Goal: Task Accomplishment & Management: Manage account settings

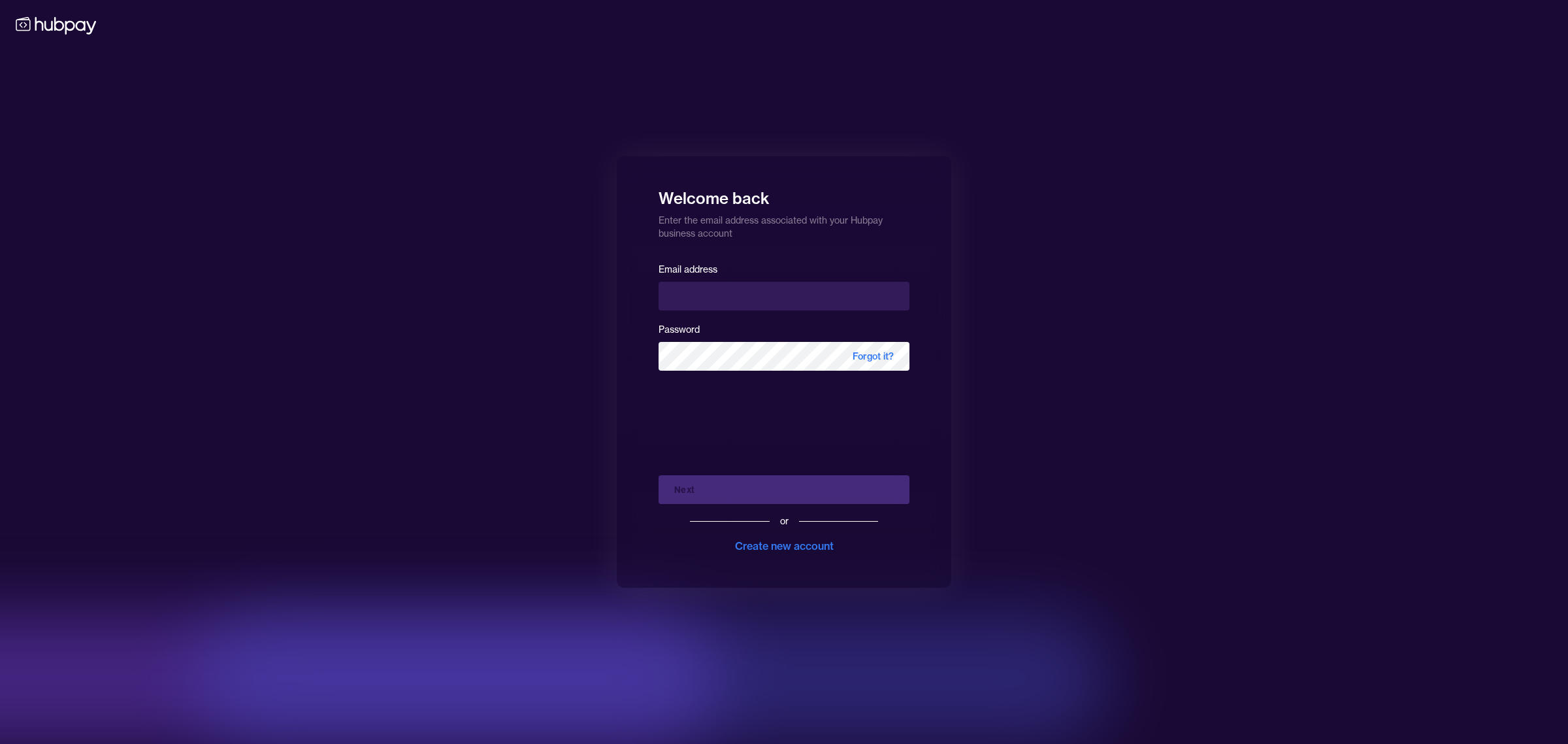
click at [739, 302] on input "email" at bounding box center [783, 296] width 251 height 28
type input "**********"
click at [763, 499] on button "Next" at bounding box center [783, 489] width 251 height 28
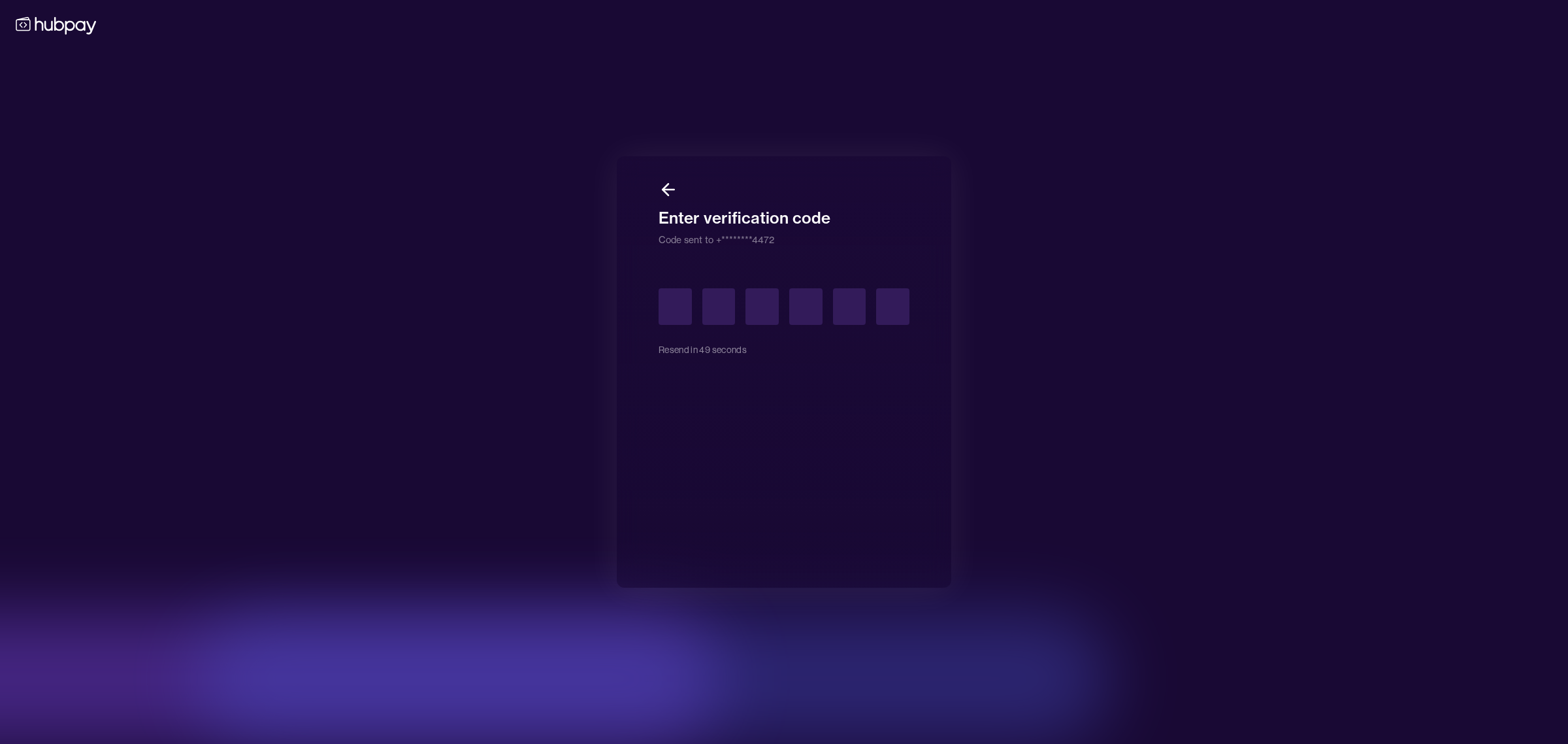
type input "*"
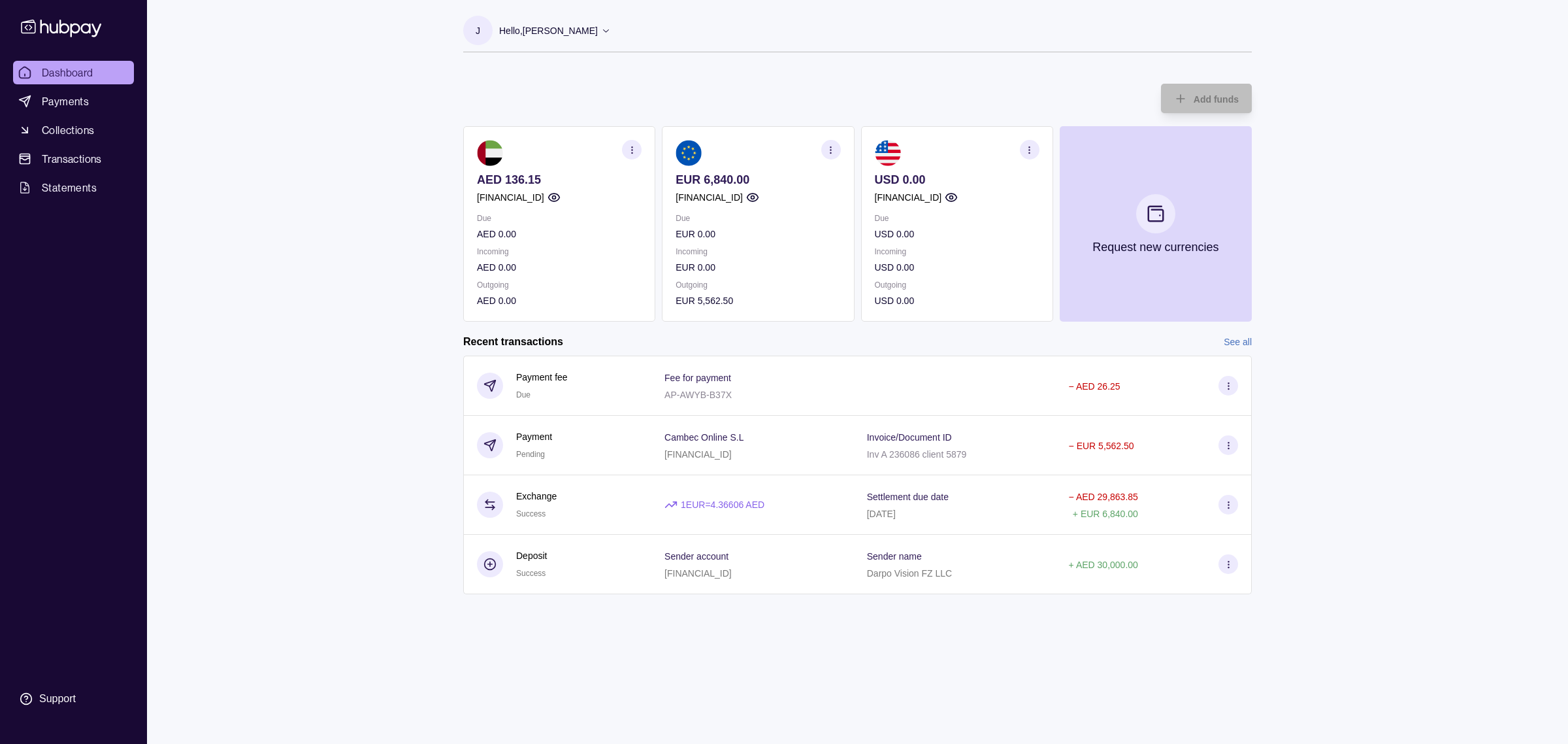
click at [377, 379] on div "Dashboard Payments Collections Transactions Statements Support J Hello, [PERSON…" at bounding box center [784, 372] width 1568 height 744
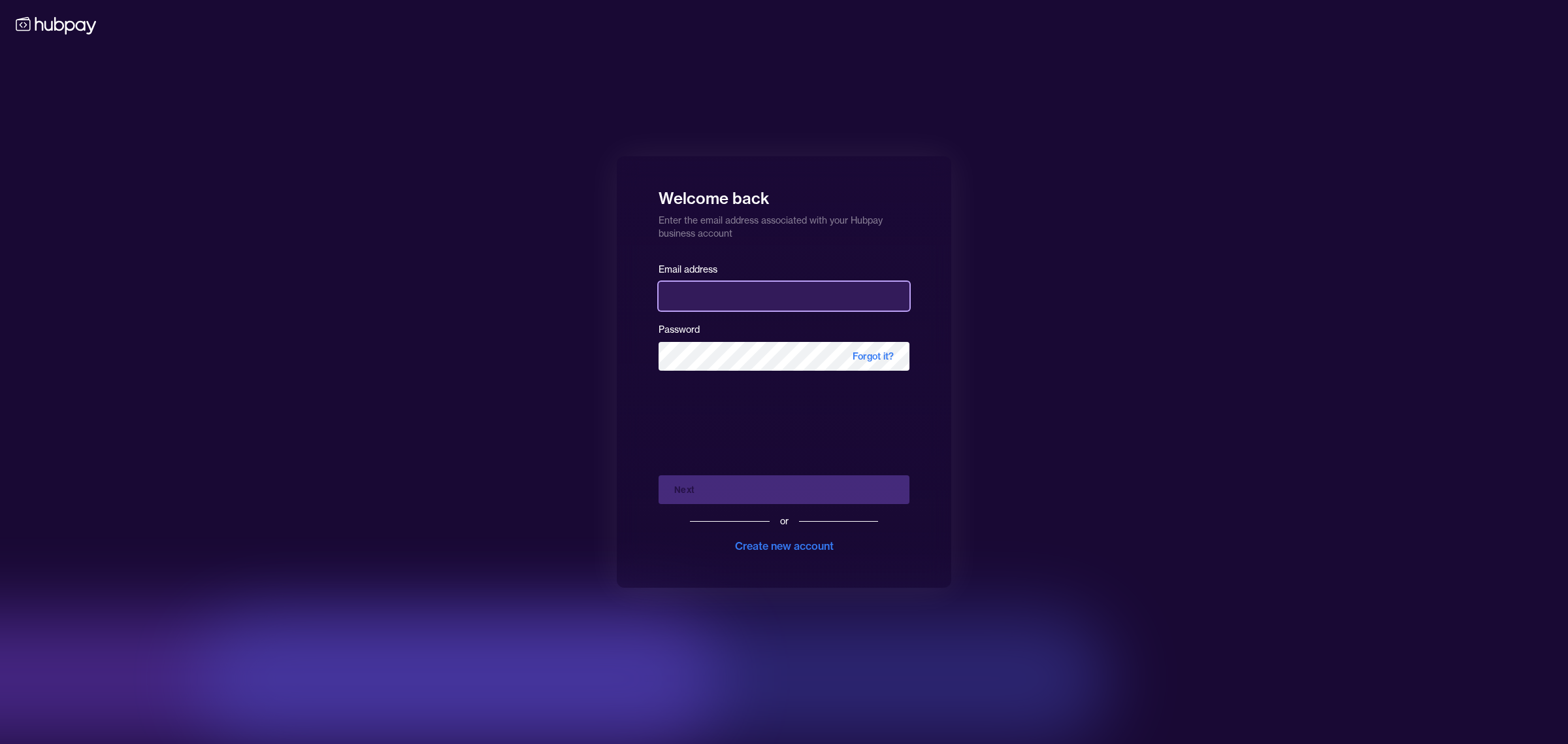
click at [727, 293] on input "email" at bounding box center [783, 296] width 251 height 28
type input "**********"
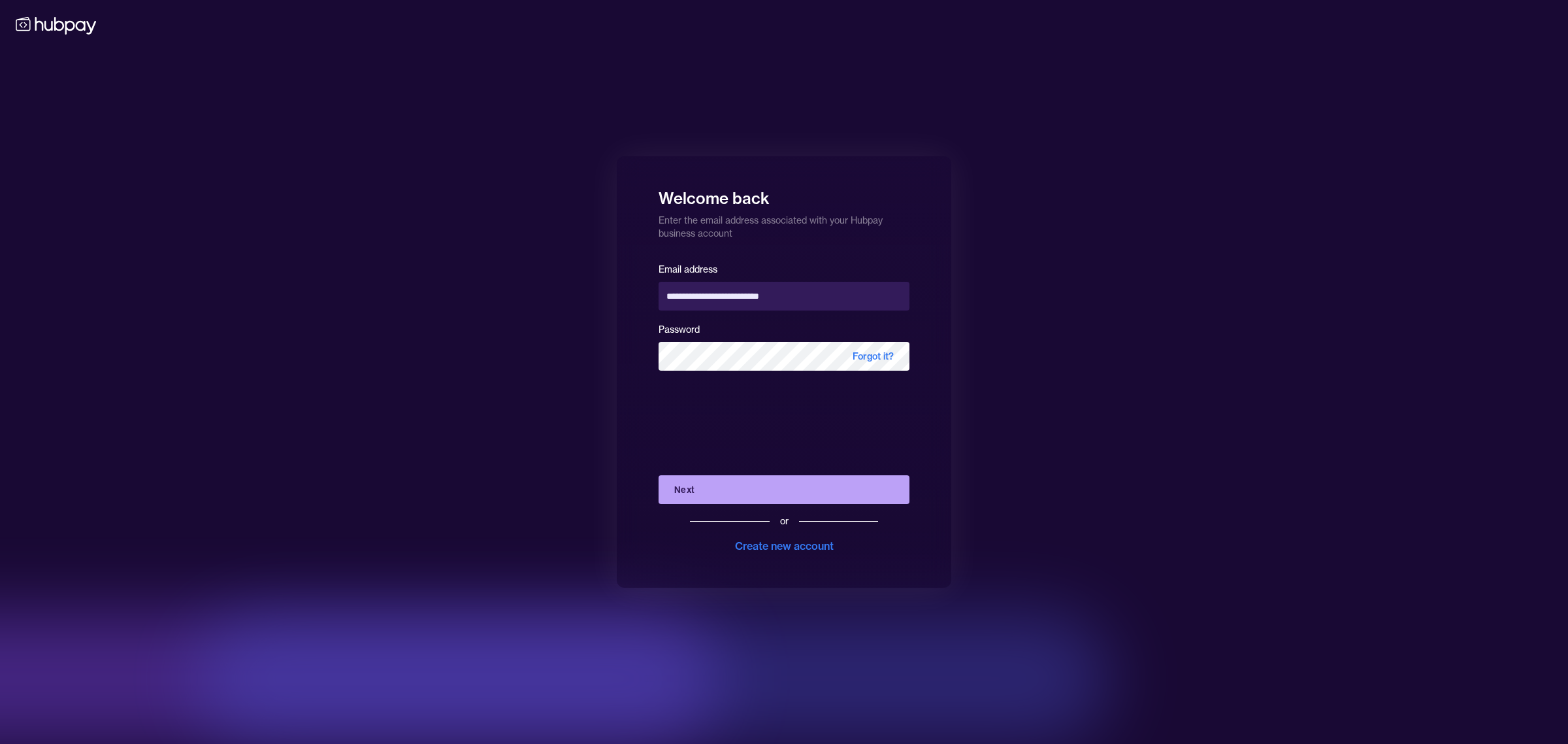
click at [746, 486] on button "Next" at bounding box center [783, 489] width 251 height 28
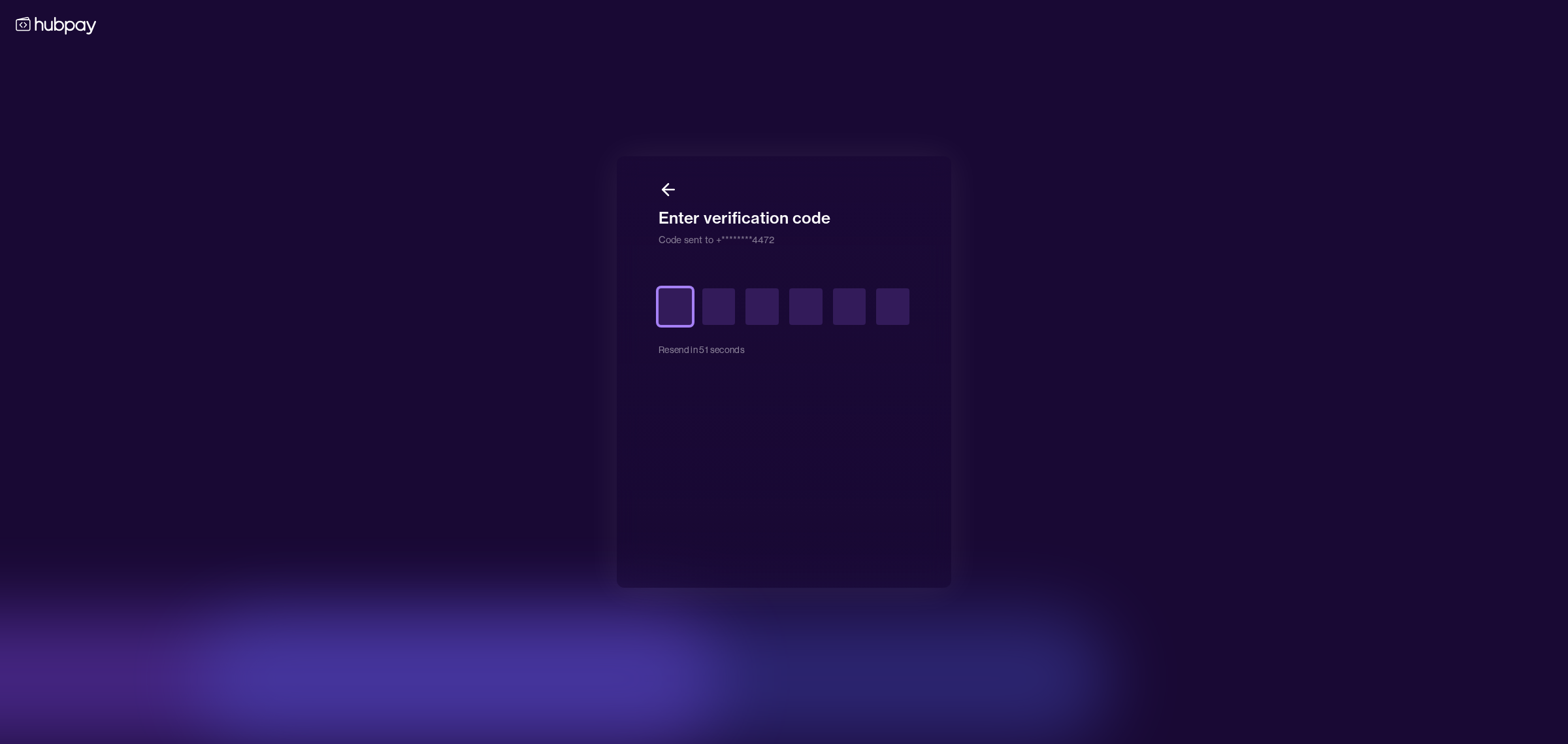
click at [674, 309] on input "text" at bounding box center [675, 307] width 33 height 37
click at [674, 310] on input "text" at bounding box center [675, 307] width 33 height 37
type input "*"
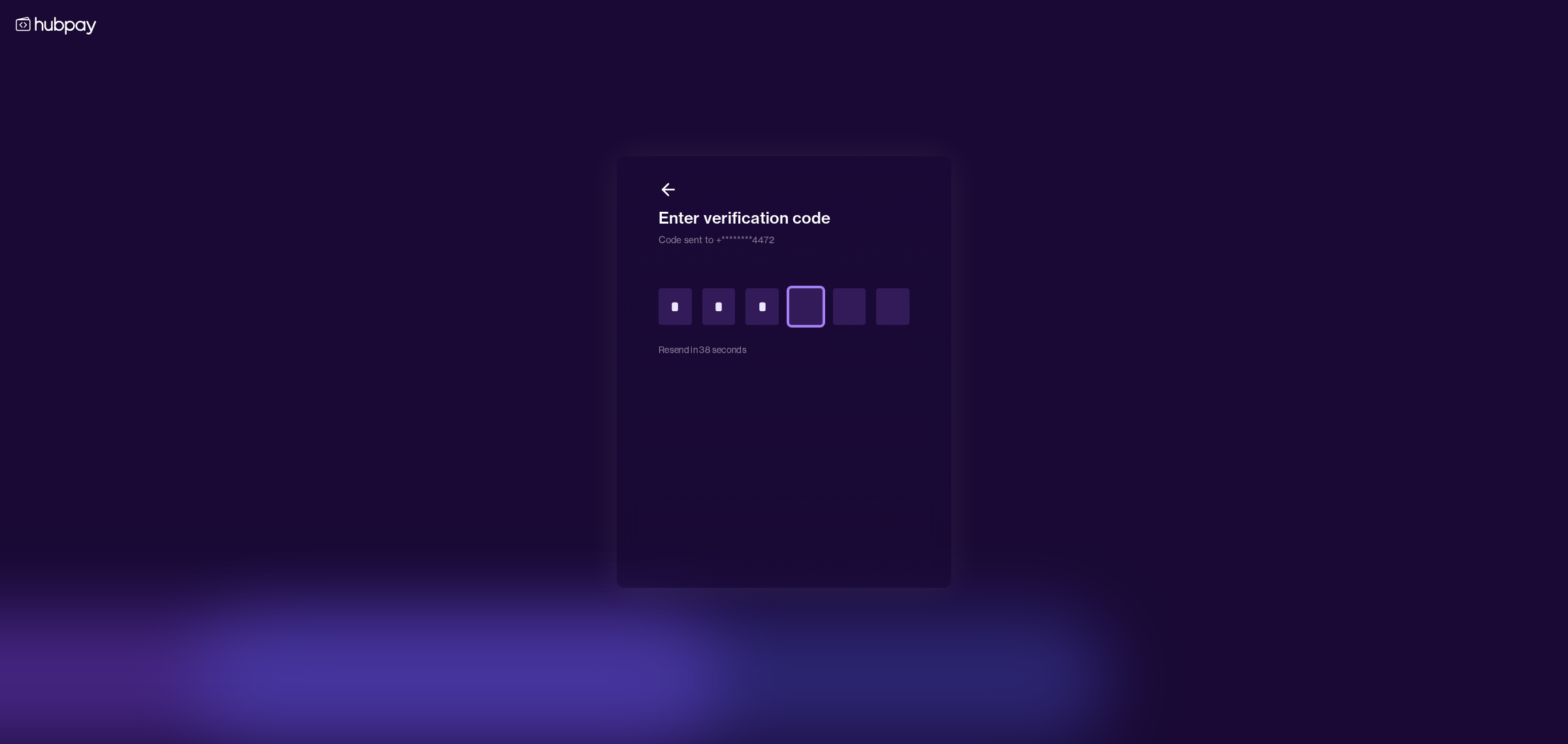
type input "*"
